Goal: Information Seeking & Learning: Understand process/instructions

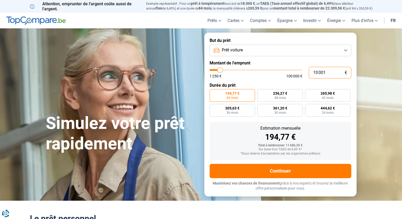
drag, startPoint x: 332, startPoint y: 71, endPoint x: 307, endPoint y: 73, distance: 25.2
click at [307, 73] on div "10 001 € 1 250 € 100 000 €" at bounding box center [281, 73] width 142 height 12
type input "5"
type input "1250"
type input "51"
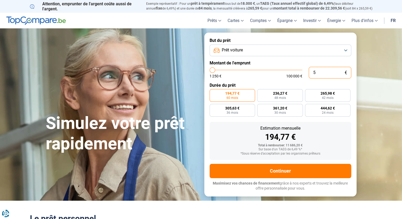
type input "1250"
type input "1 250"
type input "1250"
radio input "true"
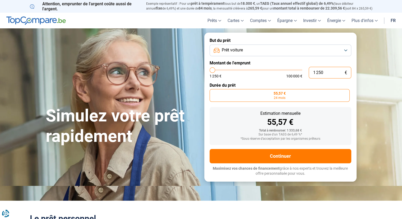
type input "12 505"
type input "12500"
type input "125 051"
type input "100000"
type input "100 000"
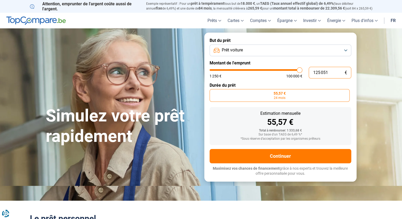
type input "100000"
radio input "false"
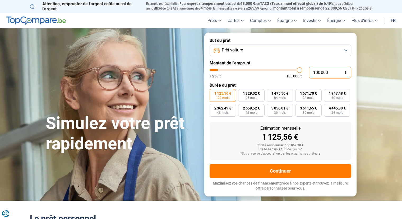
type input "10 000"
type input "10000"
type input "1 000"
type input "1250"
type input "100"
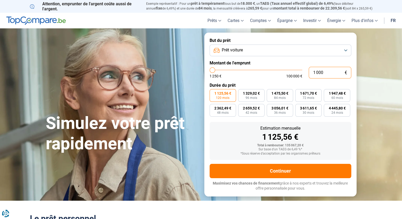
type input "1250"
type input "10"
type input "1250"
type input "1"
type input "1250"
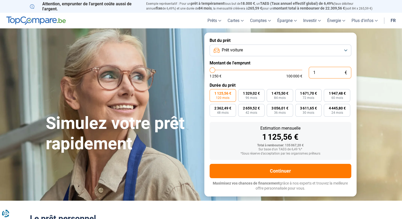
type input "0"
type input "1250"
type input "1 250"
type input "1250"
radio input "true"
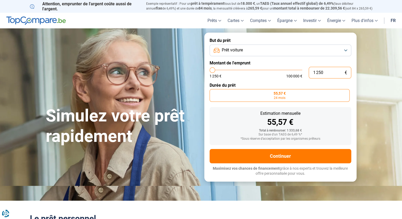
type input "12 505"
type input "12500"
type input "125 051"
type input "100000"
type input "12 505"
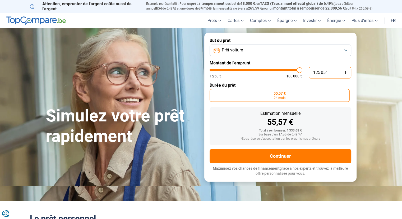
type input "12500"
type input "1 250"
type input "1250"
type input "125"
type input "1250"
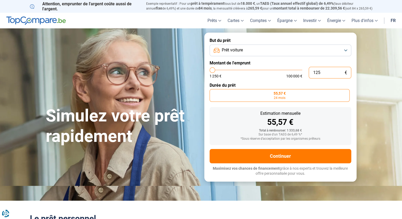
type input "12"
type input "1250"
type input "1"
type input "1250"
type input "0"
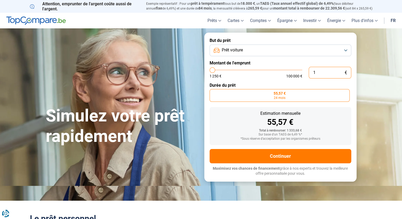
type input "1250"
type input "5"
type input "1250"
type input "51"
type input "1250"
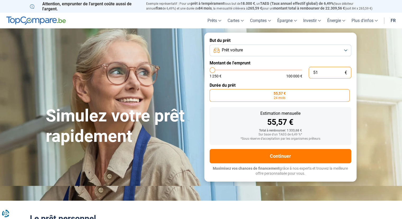
type input "1 250"
type input "1250"
type input "12 505"
type input "12500"
type input "125 051"
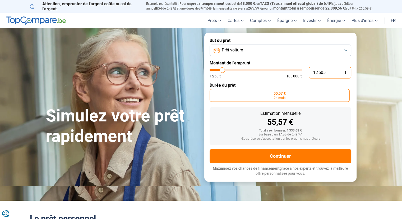
type input "100000"
type input "100 000"
type input "100000"
radio input "false"
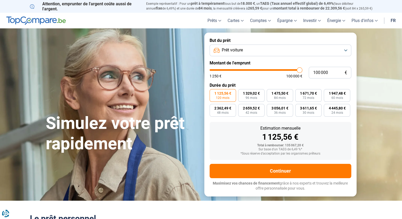
type input "99 750"
type input "99750"
type input "97 750"
type input "97750"
type input "95 750"
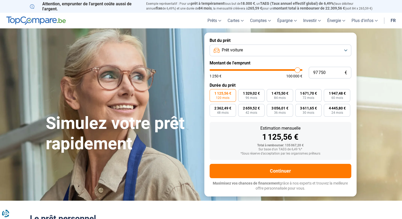
type input "95750"
type input "94 250"
type input "94250"
type input "91 000"
type input "91000"
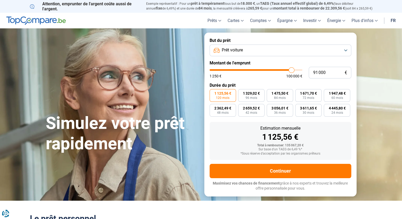
type input "87 000"
type input "87000"
type input "84 750"
type input "84750"
type input "83 250"
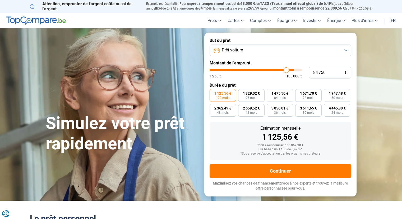
type input "83250"
type input "81 500"
type input "81500"
type input "77 750"
type input "77750"
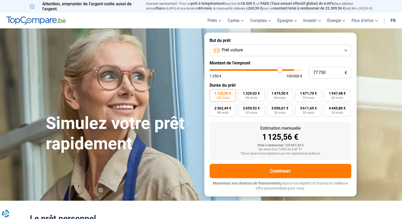
type input "73 500"
type input "73500"
type input "70 250"
type input "70250"
type input "68 500"
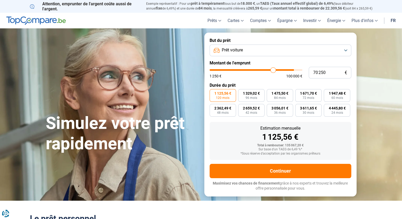
type input "68500"
type input "68 250"
type input "68250"
type input "68 000"
type input "68000"
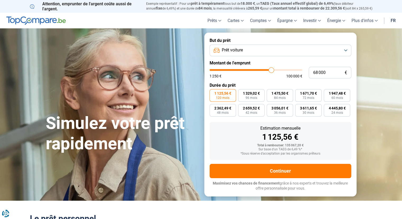
type input "63 250"
type input "63250"
type input "56 000"
type input "56000"
type input "51 750"
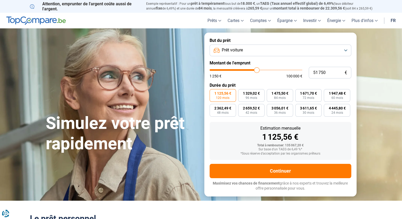
drag, startPoint x: 301, startPoint y: 69, endPoint x: 257, endPoint y: 73, distance: 43.6
type input "51750"
click at [257, 71] on input "range" at bounding box center [256, 70] width 93 height 2
click at [322, 71] on input "51 750" at bounding box center [330, 73] width 43 height 12
type input "5 150"
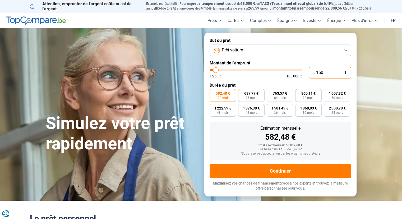
type input "5250"
radio input "true"
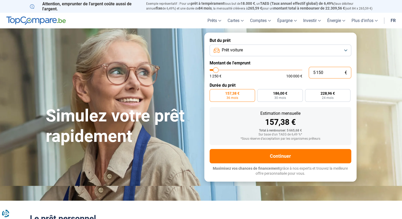
type input "51 510"
type input "51500"
radio input "false"
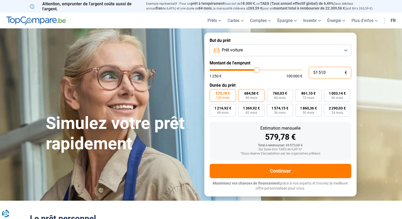
type input "51 510"
click at [257, 96] on label "684,58 € 96 mois" at bounding box center [251, 95] width 26 height 13
click at [242, 92] on input "684,58 € 96 mois" at bounding box center [239, 90] width 3 height 3
radio input "true"
click at [346, 49] on button "Prêt voiture" at bounding box center [281, 50] width 142 height 12
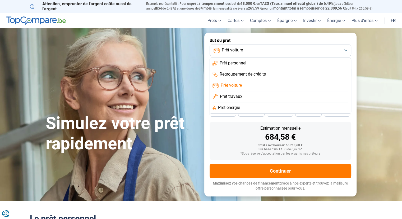
click at [234, 84] on span "Prêt voiture" at bounding box center [231, 85] width 21 height 6
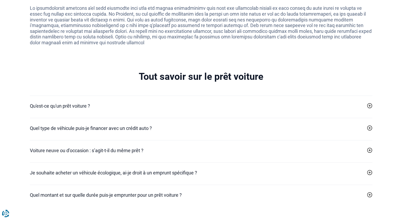
scroll to position [1058, 0]
